Goal: Task Accomplishment & Management: Manage account settings

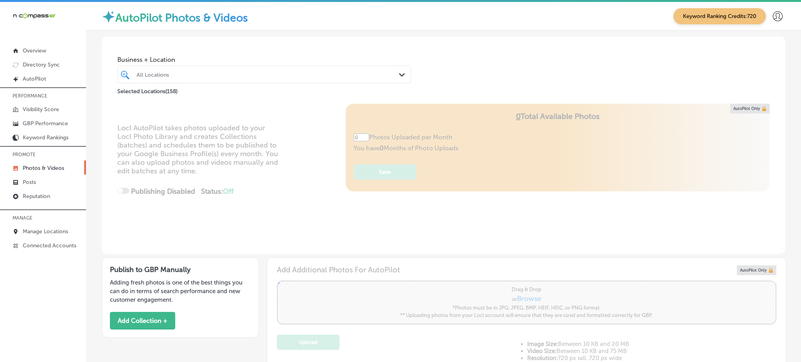
type input "5"
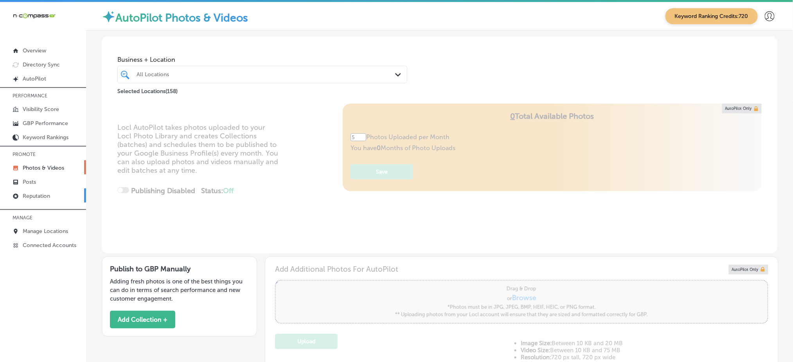
click at [39, 194] on p "Reputation" at bounding box center [36, 196] width 27 height 7
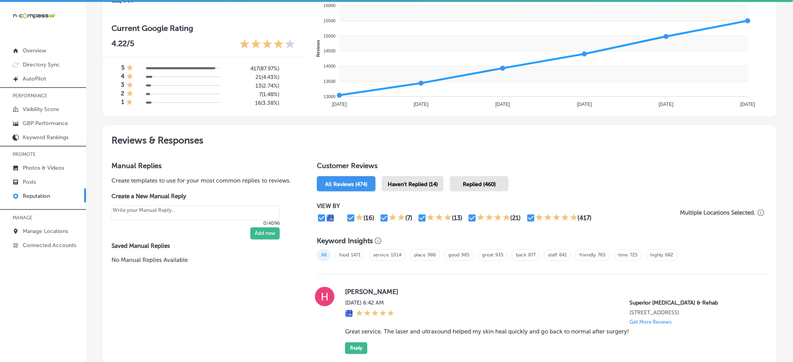
scroll to position [365, 0]
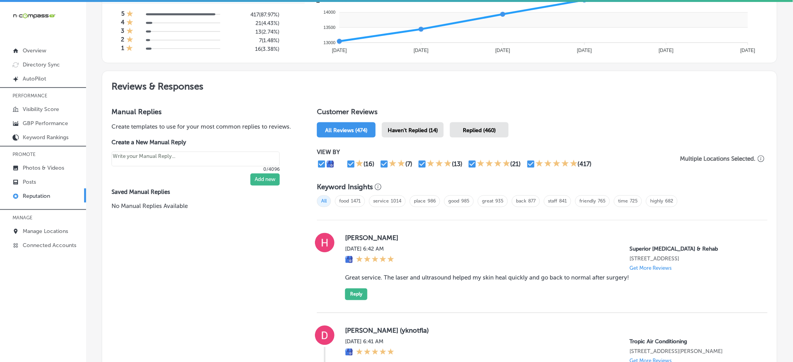
click at [414, 127] on span "Haven't Replied (14)" at bounding box center [413, 130] width 50 height 7
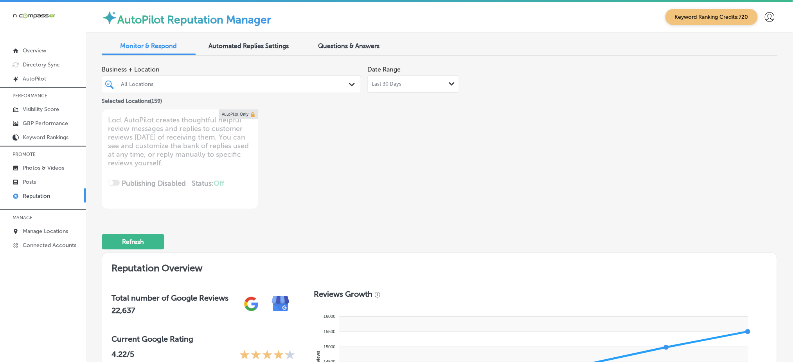
drag, startPoint x: 216, startPoint y: 81, endPoint x: 266, endPoint y: 90, distance: 50.9
click at [216, 81] on div "All Locations" at bounding box center [235, 84] width 229 height 7
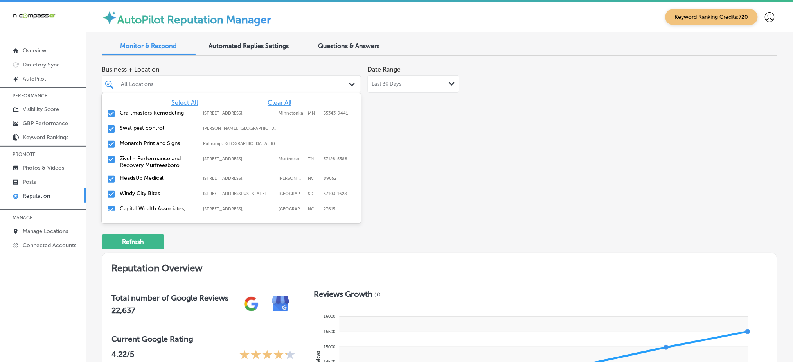
click at [277, 101] on span "Clear All" at bounding box center [280, 102] width 24 height 7
type textarea "x"
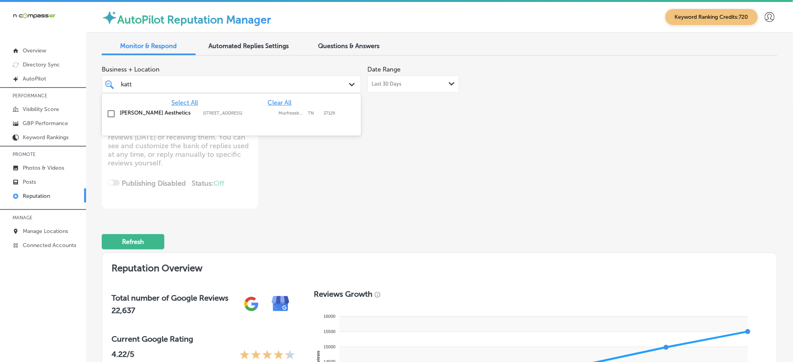
type input "katti"
click at [276, 114] on div "[STREET_ADDRESS][GEOGRAPHIC_DATA][STREET_ADDRESS]" at bounding box center [240, 113] width 75 height 5
type textarea "x"
type input "katti"
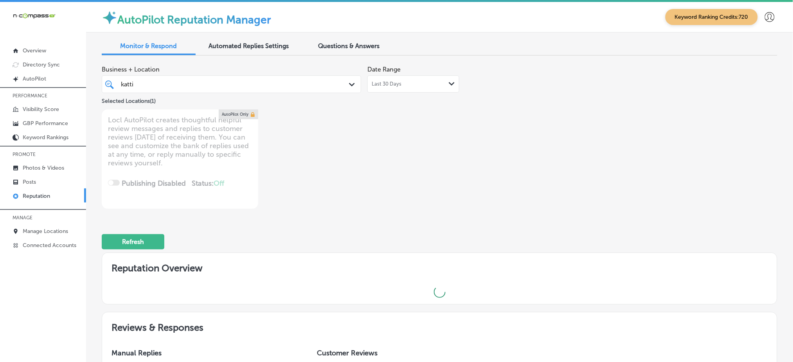
click at [429, 118] on div "Business + Location katti katti Path Created with Sketch. Selected Locations ( …" at bounding box center [304, 135] width 405 height 147
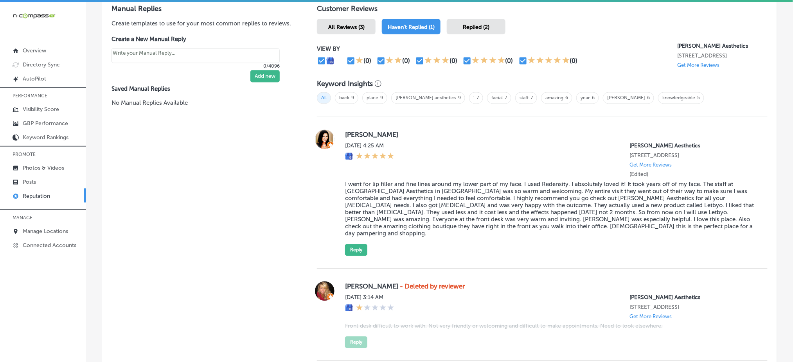
scroll to position [521, 0]
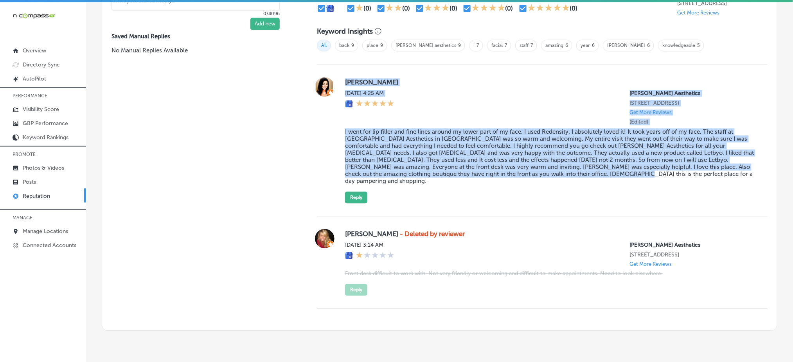
drag, startPoint x: 341, startPoint y: 77, endPoint x: 558, endPoint y: 185, distance: 242.6
click at [558, 185] on div "[PERSON_NAME] [DATE] 4:25 AM [PERSON_NAME] Aesthetics [STREET_ADDRESS] Get More…" at bounding box center [542, 140] width 451 height 126
copy div "[PERSON_NAME] [DATE] 4:25 AM [PERSON_NAME] Aesthetics [STREET_ADDRESS] Get More…"
click at [356, 192] on button "Reply" at bounding box center [356, 198] width 22 height 12
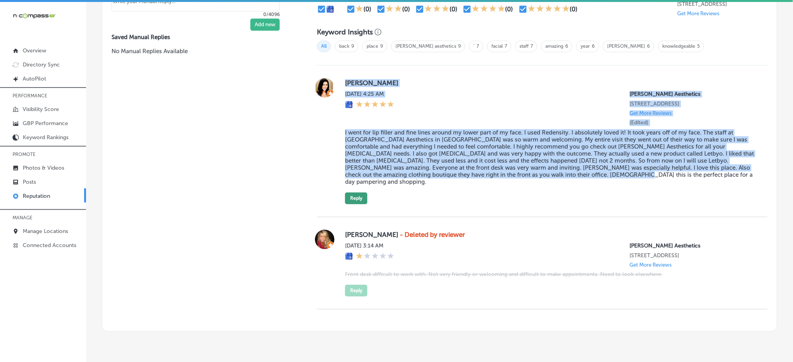
type textarea "x"
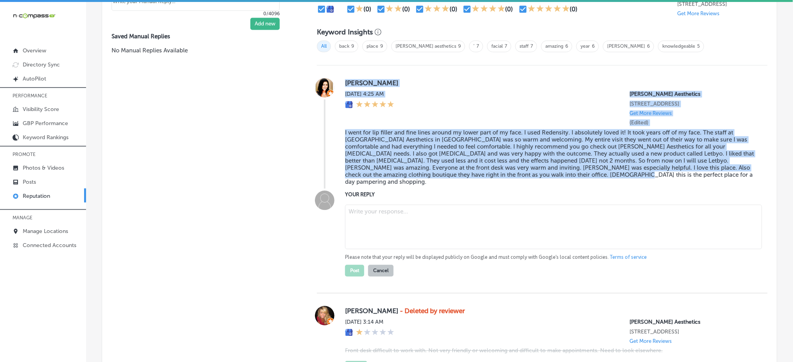
click at [386, 220] on textarea at bounding box center [553, 227] width 417 height 45
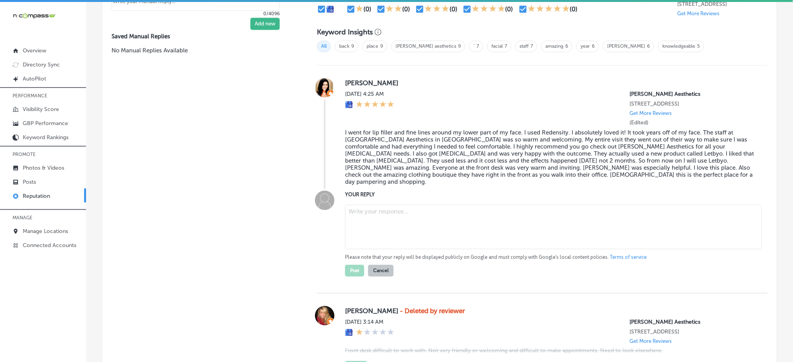
paste textarea "Thank you so much for the glowing review, [PERSON_NAME]! We’re thrilled to hear…"
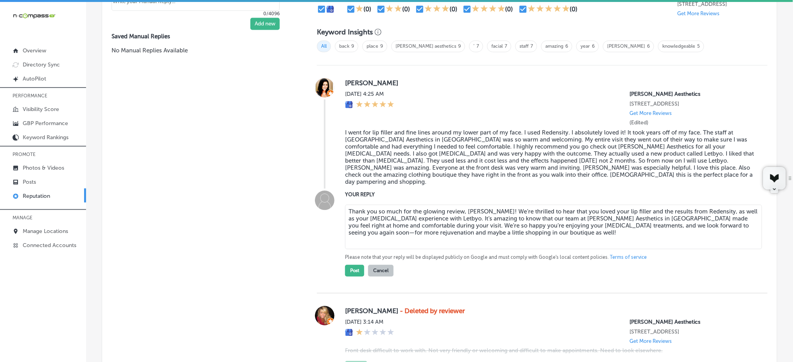
type textarea "Thank you so much for the glowing review, [PERSON_NAME]! We’re thrilled to hear…"
type textarea "x"
click at [530, 208] on textarea "Thank you so much for the glowing review, [PERSON_NAME]! We’re thrilled to hear…" at bounding box center [553, 227] width 417 height 45
type textarea "Thank you so much for the glowing review, [PERSON_NAME]! We’re so happy to hear…"
click at [355, 273] on button "Post" at bounding box center [354, 271] width 19 height 12
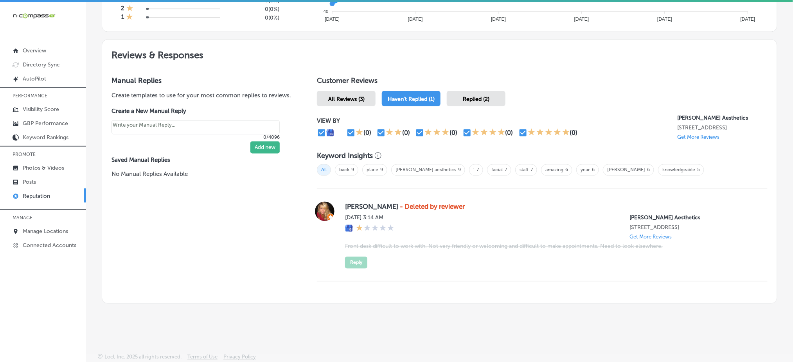
scroll to position [401, 0]
click at [476, 91] on div "Replied (2)" at bounding box center [476, 98] width 59 height 15
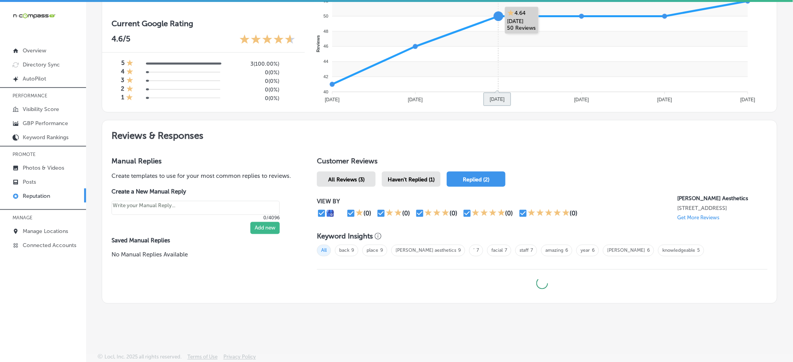
scroll to position [314, 0]
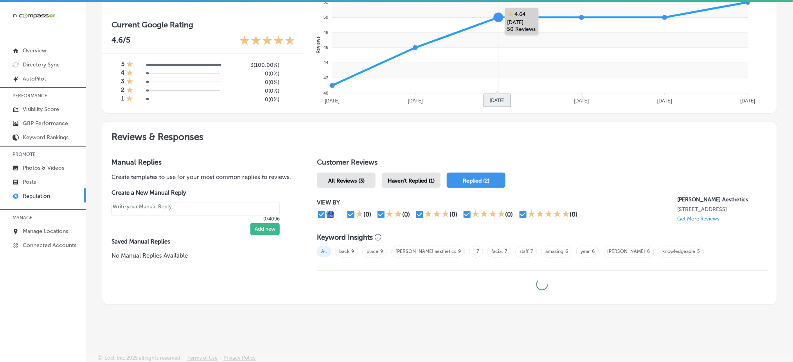
type textarea "x"
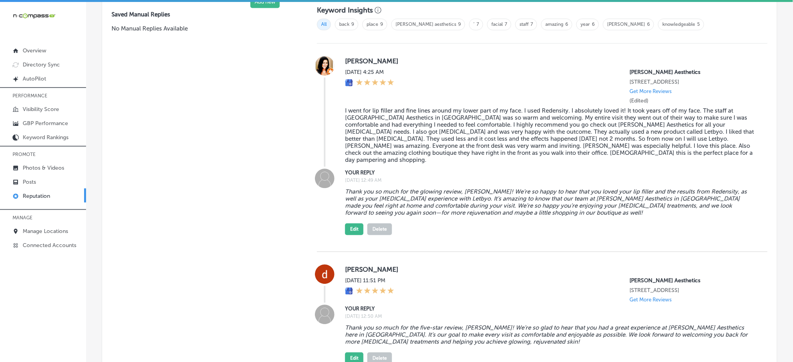
scroll to position [541, 0]
click at [354, 225] on button "Edit" at bounding box center [354, 230] width 18 height 12
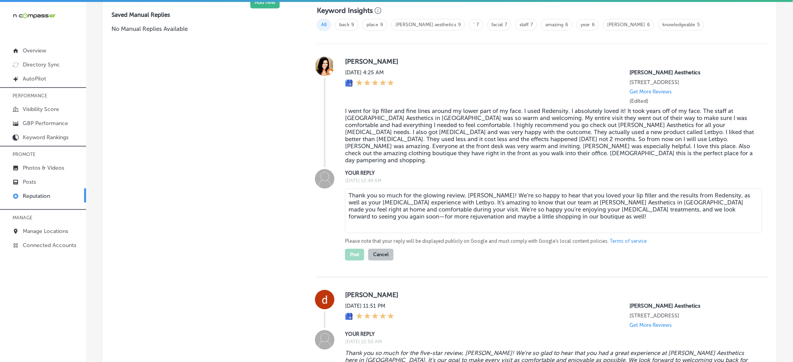
click at [535, 194] on textarea "Thank you so much for the glowing review, [PERSON_NAME]! We’re so happy to hear…" at bounding box center [553, 211] width 417 height 45
type textarea "Thank you so much for the glowing review, [PERSON_NAME]! We’re so glad to hear …"
click at [352, 249] on button "Post" at bounding box center [354, 255] width 19 height 12
type textarea "x"
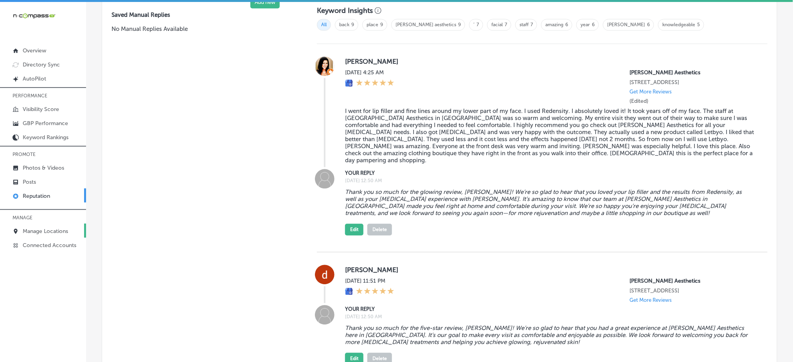
click at [53, 228] on p "Manage Locations" at bounding box center [45, 231] width 45 height 7
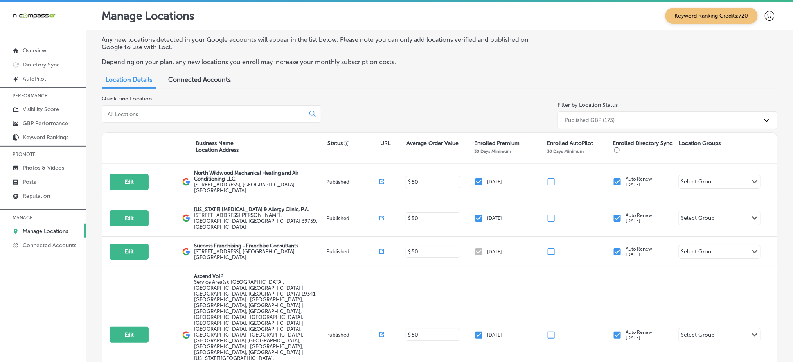
click at [206, 108] on div at bounding box center [211, 114] width 219 height 18
click at [203, 118] on div at bounding box center [211, 114] width 219 height 18
click at [198, 112] on input at bounding box center [205, 114] width 196 height 7
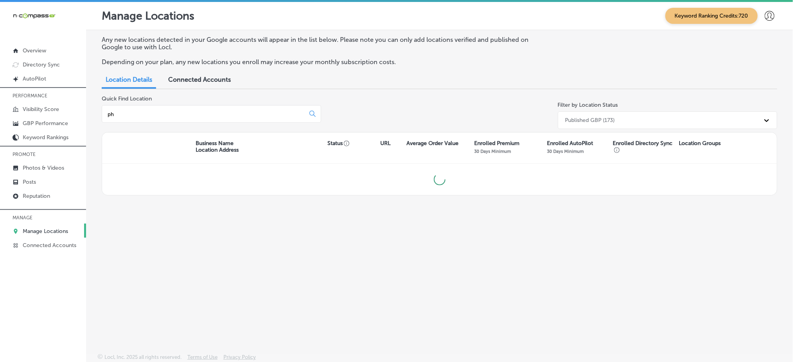
type input "p"
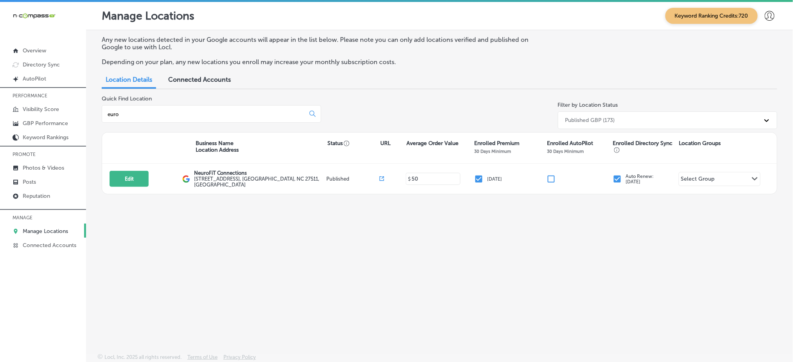
click at [160, 115] on input "euro" at bounding box center [205, 114] width 196 height 7
type input "phoe"
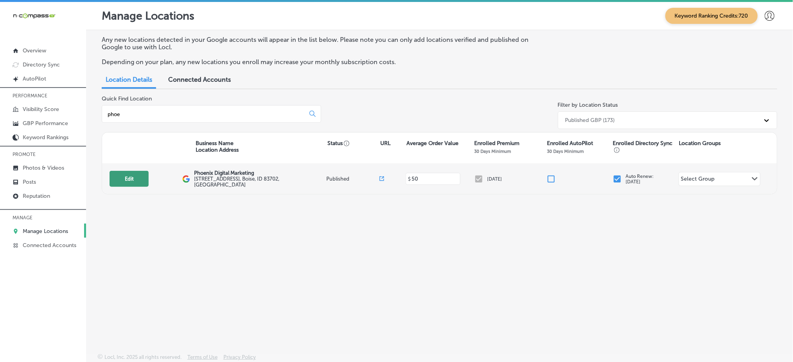
click at [120, 179] on button "Edit" at bounding box center [129, 179] width 39 height 16
select select "US"
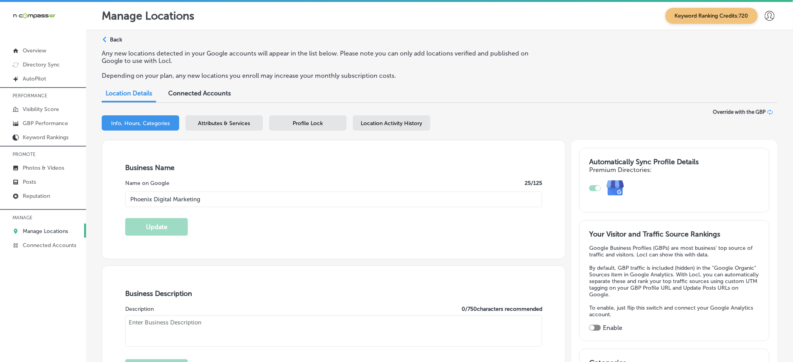
type input "Phoenix Digital Marketing"
type input "[STREET_ADDRESS]"
type input "Boise"
type input "83702"
type input "US"
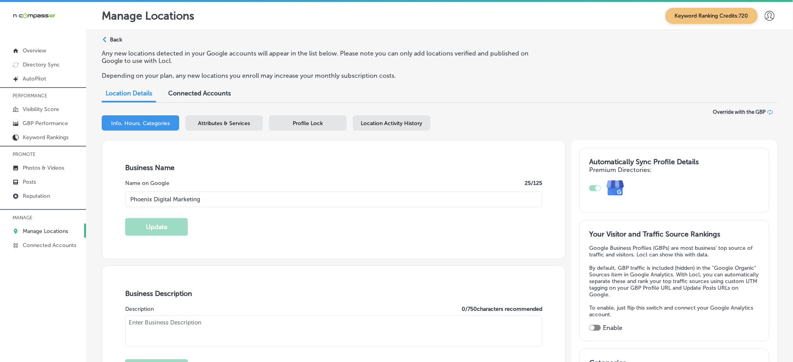
type textarea "Phoenix Digital Marketing is a full-service marketing agency in [GEOGRAPHIC_DAT…"
type input "[PHONE_NUMBER]"
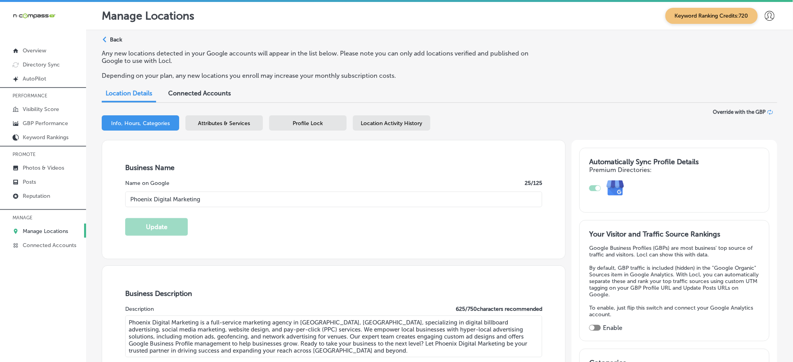
scroll to position [104, 0]
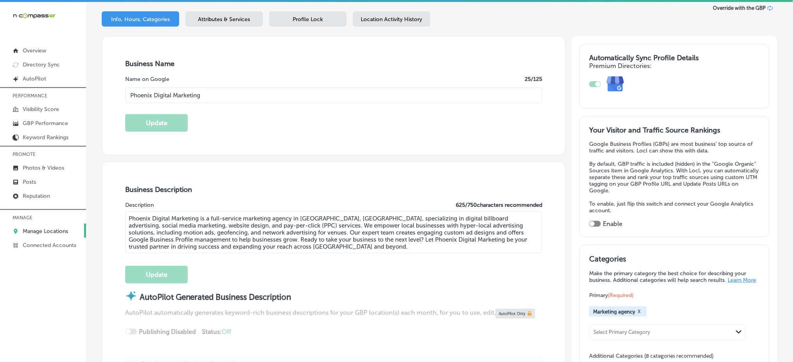
click at [596, 221] on div at bounding box center [595, 224] width 12 height 6
checkbox input "true"
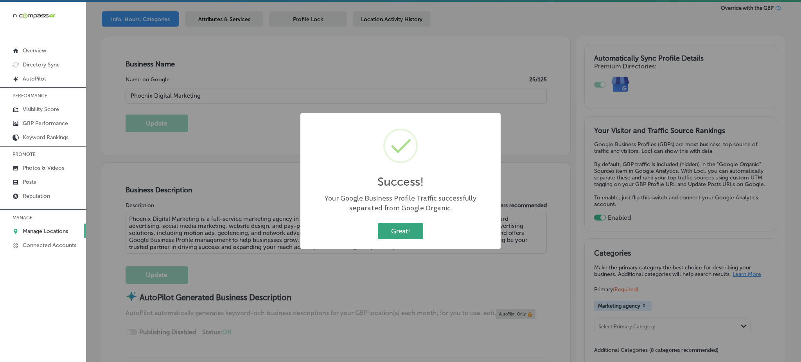
click at [384, 223] on button "Great!" at bounding box center [400, 231] width 45 height 16
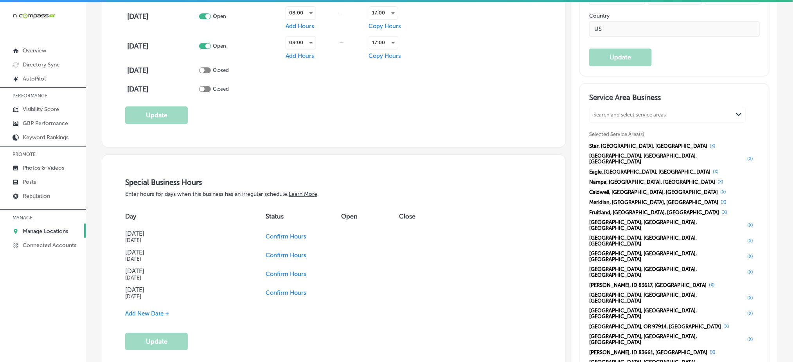
scroll to position [730, 0]
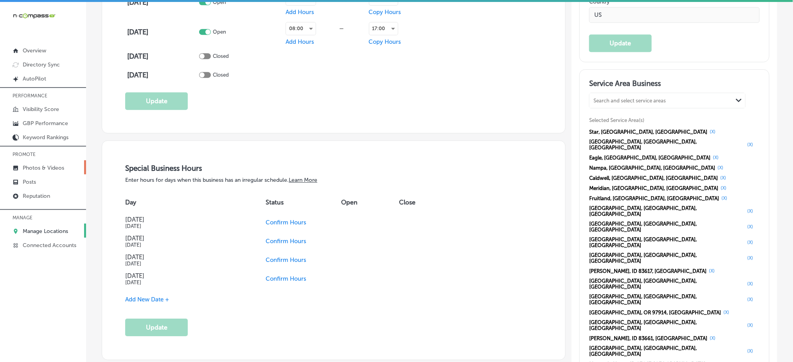
click at [55, 165] on p "Photos & Videos" at bounding box center [43, 168] width 41 height 7
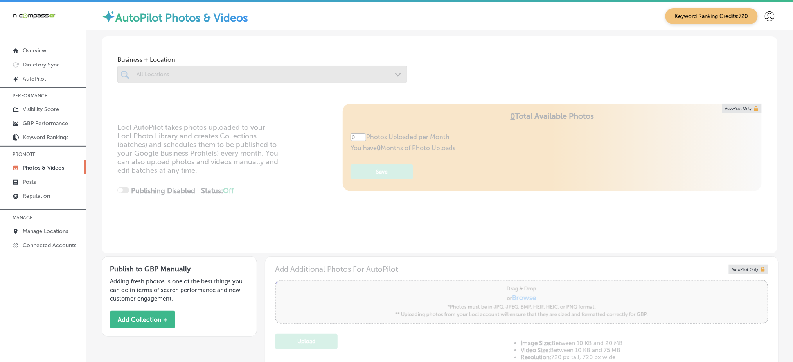
type input "5"
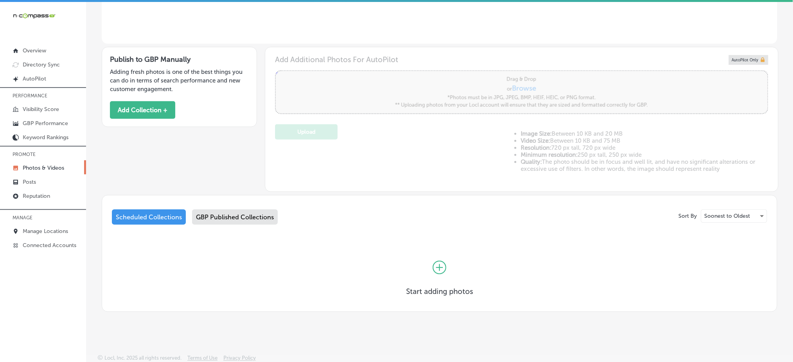
click at [239, 213] on div "GBP Published Collections" at bounding box center [235, 217] width 86 height 15
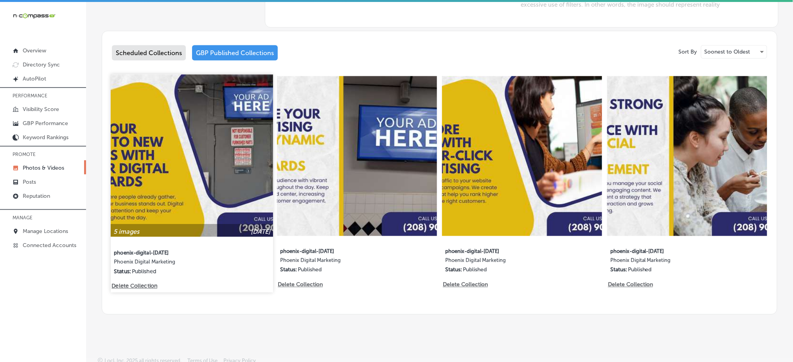
scroll to position [11, 0]
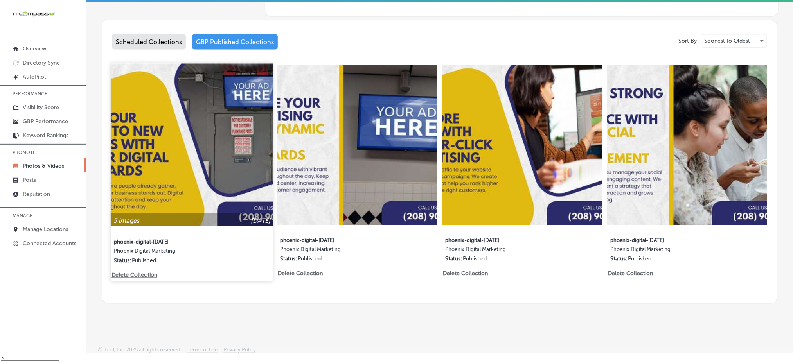
click at [207, 126] on img at bounding box center [192, 145] width 162 height 162
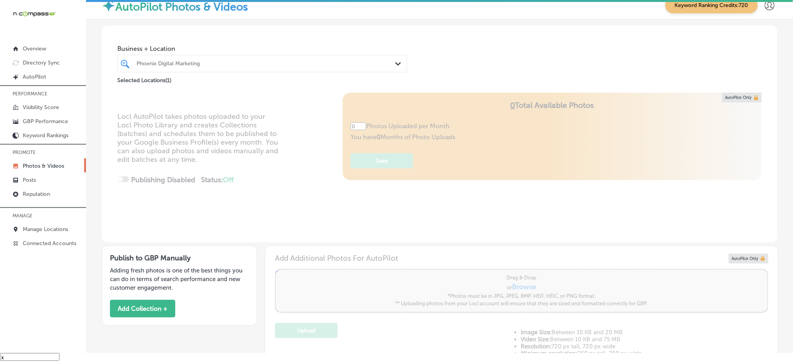
type input "5"
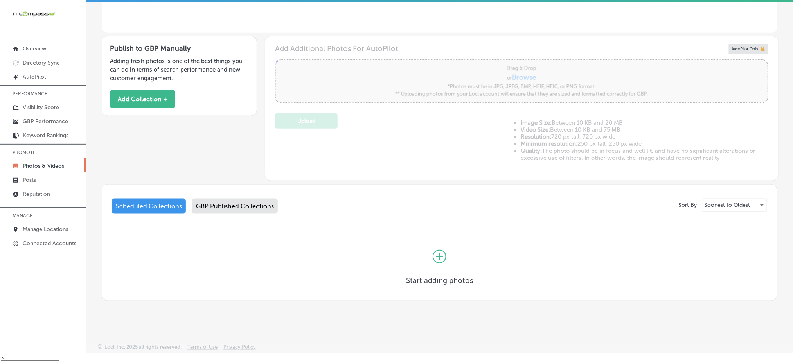
click at [211, 204] on div "GBP Published Collections" at bounding box center [235, 206] width 86 height 15
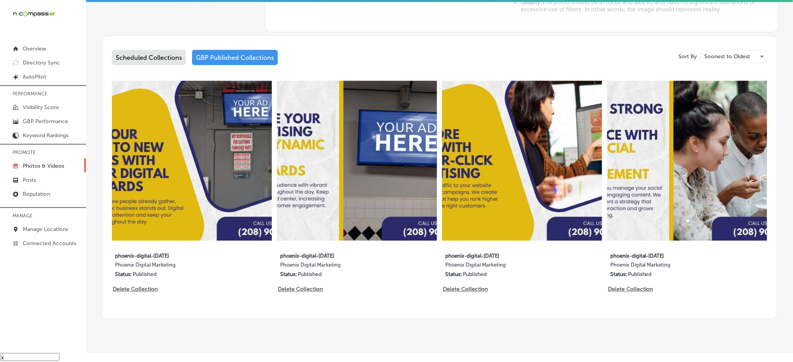
scroll to position [374, 0]
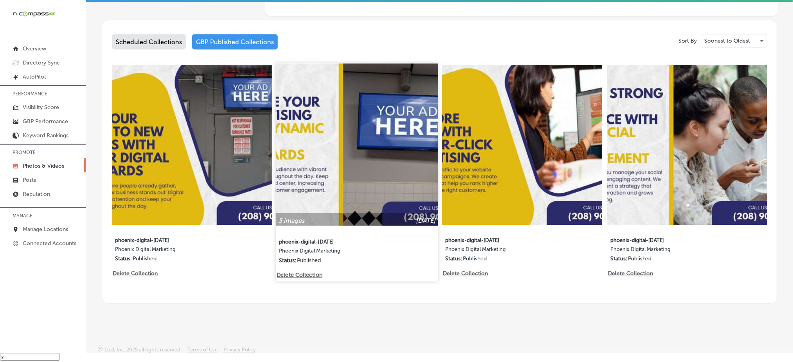
click at [323, 154] on img at bounding box center [357, 145] width 162 height 162
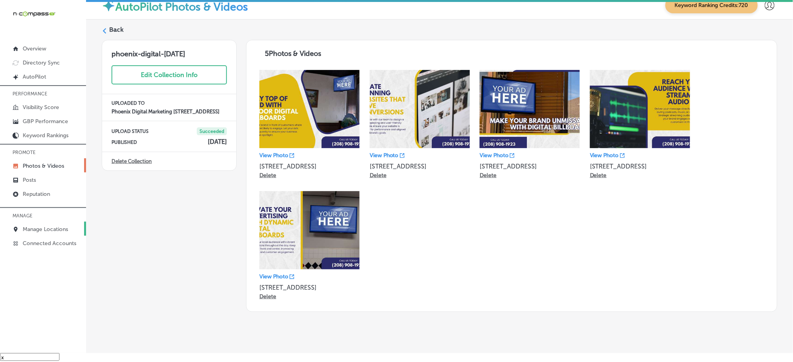
click at [26, 230] on p "Manage Locations" at bounding box center [45, 229] width 45 height 7
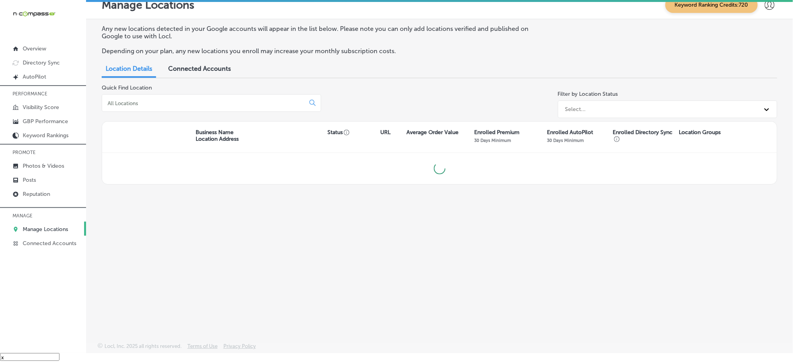
click at [210, 100] on input at bounding box center [205, 103] width 196 height 7
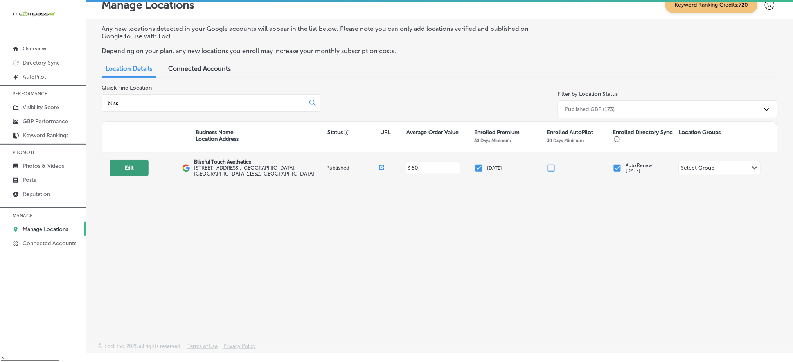
type input "bliss"
click at [140, 167] on button "Edit" at bounding box center [129, 168] width 39 height 16
select select "US"
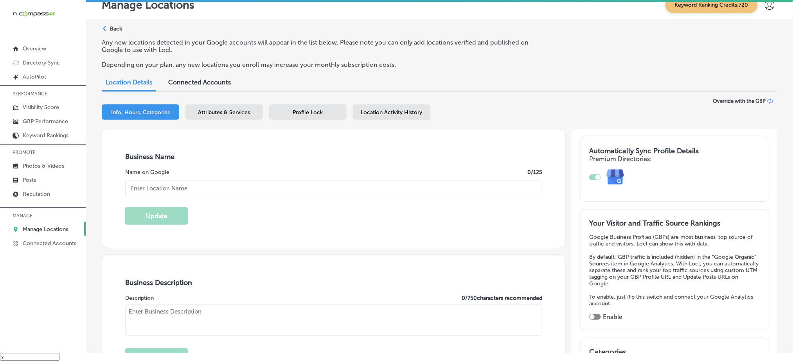
checkbox input "true"
type input "Blissful Touch Aesthetics"
type input "[STREET_ADDRESS]"
type input "[GEOGRAPHIC_DATA]"
type input "11552"
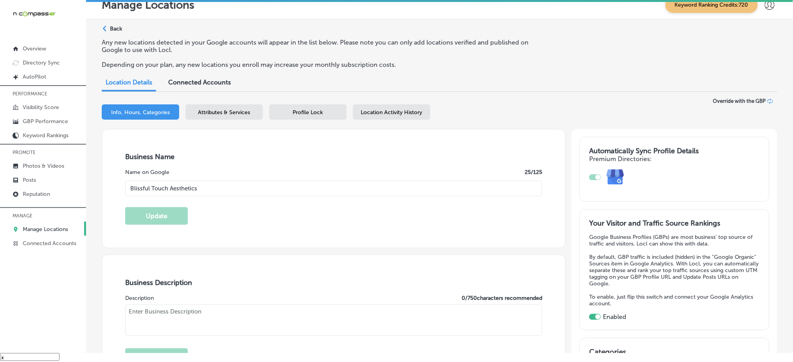
type input "US"
type input "[URL][DOMAIN_NAME]"
type textarea "Blissful Touch Aesthetics is a body contour salon that offers non-invasive trea…"
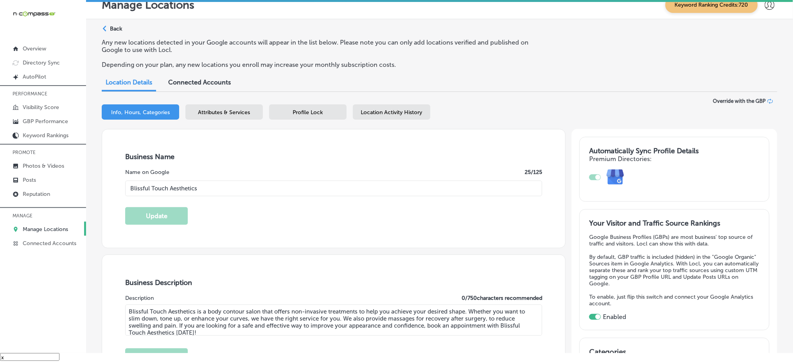
type input "[PHONE_NUMBER]"
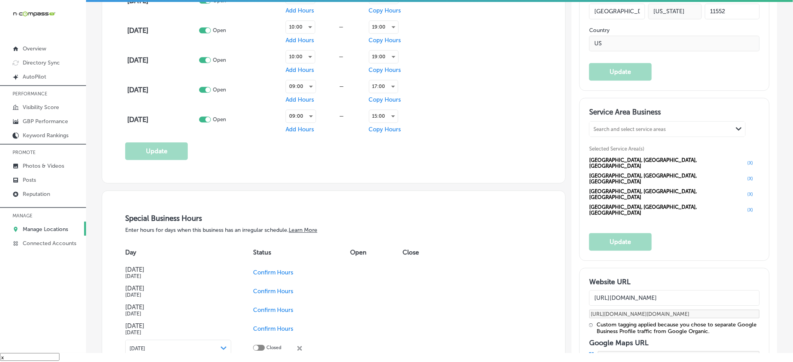
scroll to position [730, 0]
